Goal: Communication & Community: Connect with others

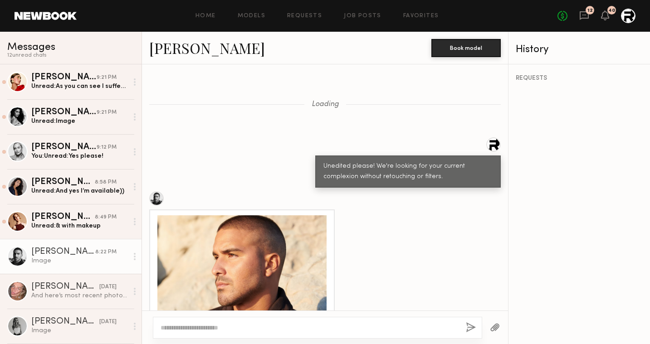
scroll to position [1411, 0]
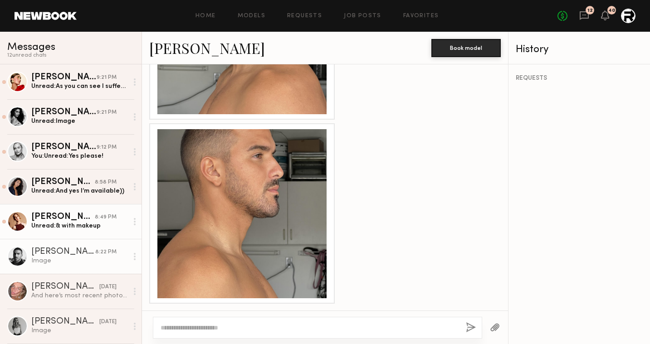
click at [80, 215] on div "[PERSON_NAME]" at bounding box center [63, 217] width 64 height 9
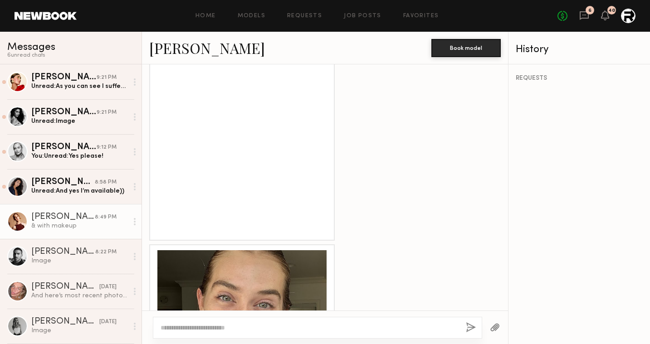
scroll to position [908, 0]
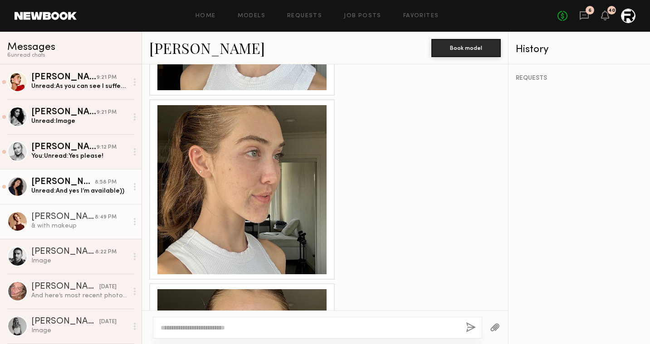
click at [61, 194] on div "Unread: And yes I’m available))" at bounding box center [79, 191] width 97 height 9
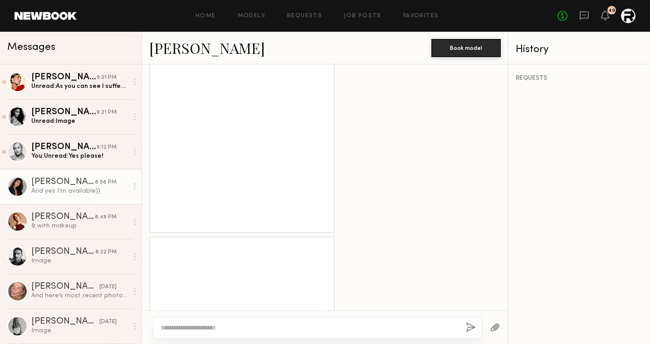
scroll to position [892, 0]
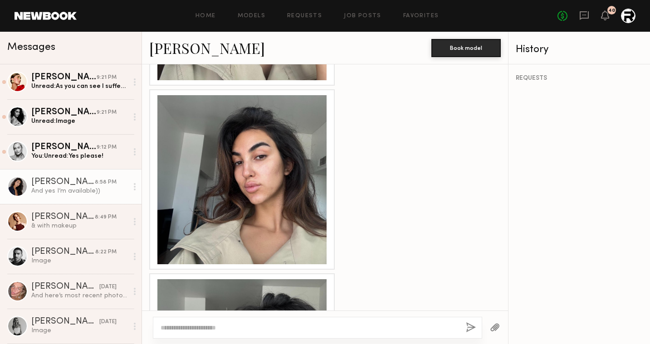
click at [268, 139] on div at bounding box center [241, 179] width 169 height 169
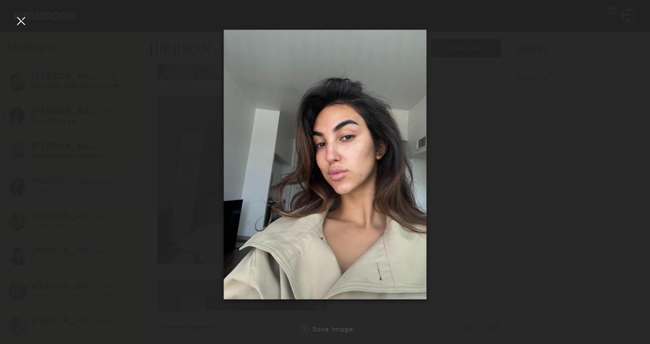
click at [478, 193] on div at bounding box center [325, 165] width 650 height 301
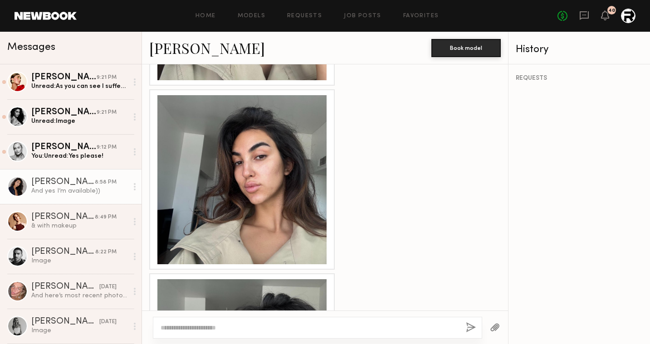
scroll to position [1076, 0]
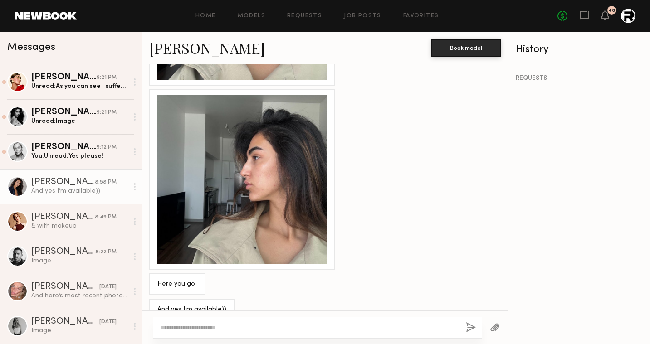
click at [251, 209] on div at bounding box center [241, 179] width 169 height 169
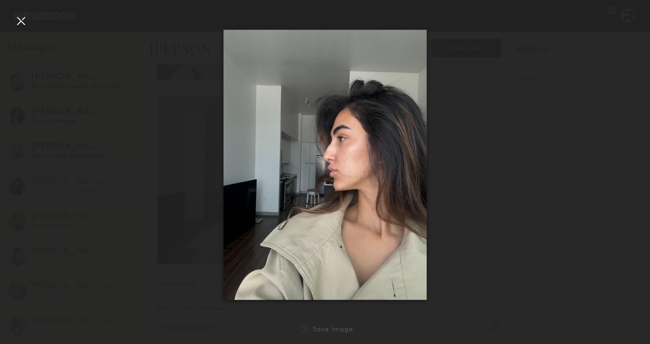
click at [453, 229] on div at bounding box center [325, 165] width 650 height 301
click at [25, 27] on div at bounding box center [21, 21] width 15 height 15
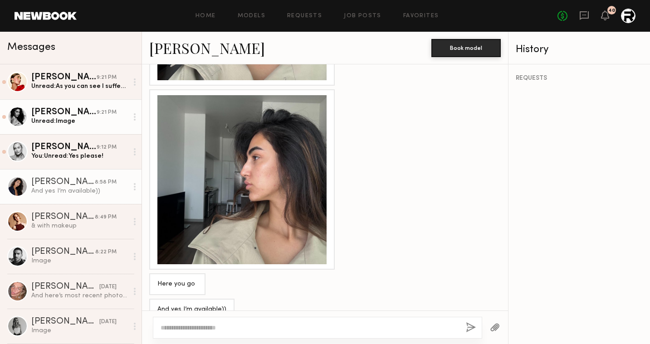
click at [73, 121] on div "Unread: Image" at bounding box center [79, 121] width 97 height 9
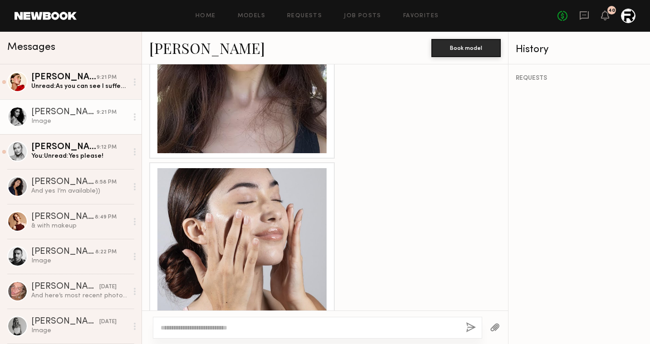
scroll to position [704, 0]
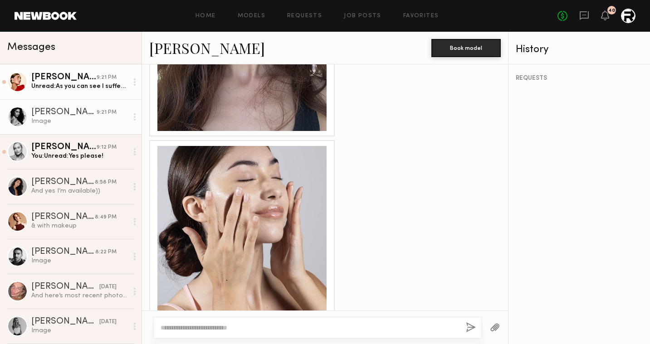
click at [67, 79] on div "[PERSON_NAME]" at bounding box center [63, 77] width 65 height 9
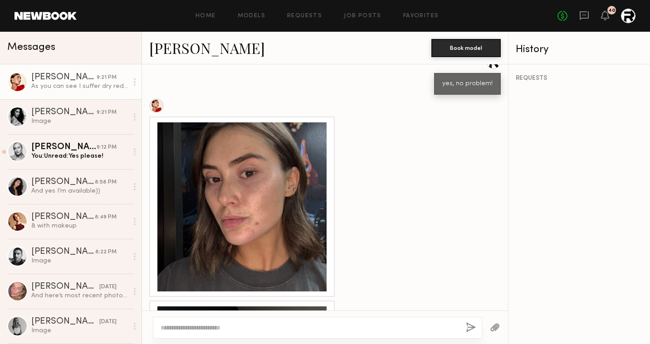
scroll to position [638, 0]
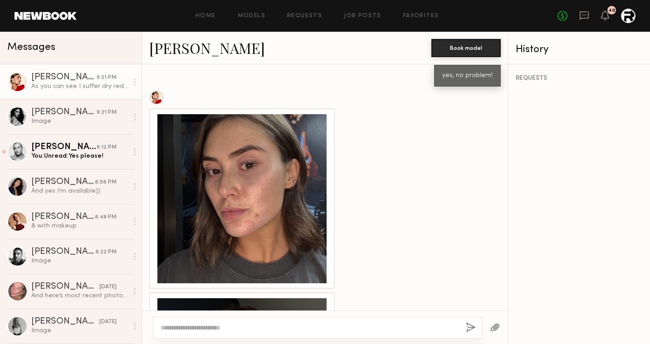
click at [267, 129] on div at bounding box center [241, 198] width 169 height 169
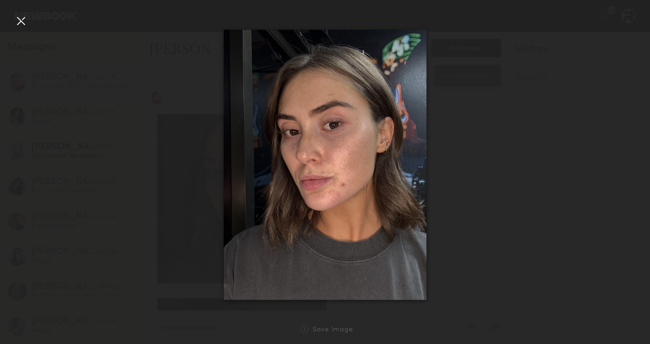
click at [477, 210] on div at bounding box center [325, 165] width 650 height 301
click at [464, 199] on div at bounding box center [325, 165] width 650 height 301
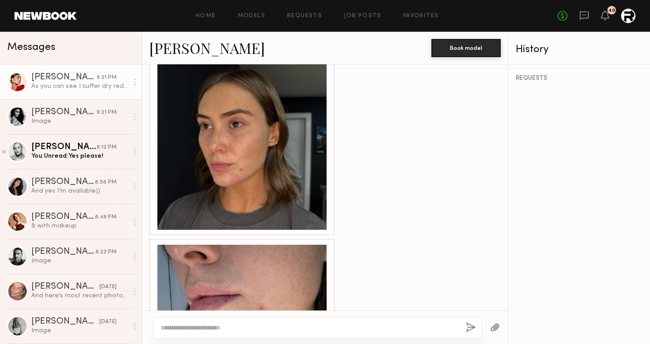
scroll to position [896, 0]
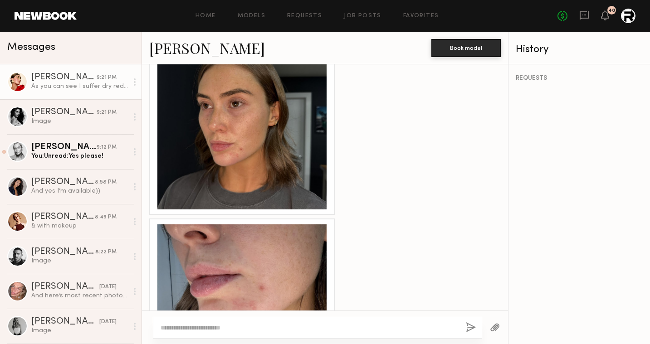
click at [270, 146] on div at bounding box center [241, 124] width 169 height 169
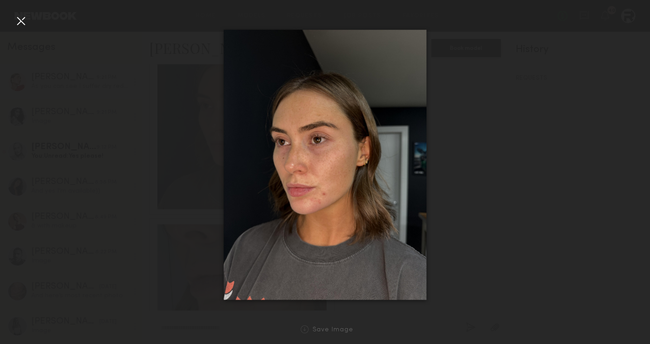
click at [19, 22] on div at bounding box center [21, 21] width 15 height 15
